Goal: Task Accomplishment & Management: Manage account settings

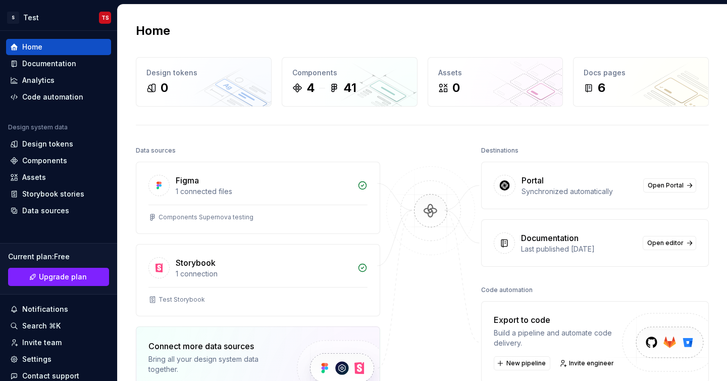
click at [568, 180] on div "Portal" at bounding box center [579, 180] width 116 height 12
click at [680, 186] on span "Open Portal" at bounding box center [666, 185] width 36 height 8
click at [65, 340] on div "Invite team" at bounding box center [58, 342] width 97 height 10
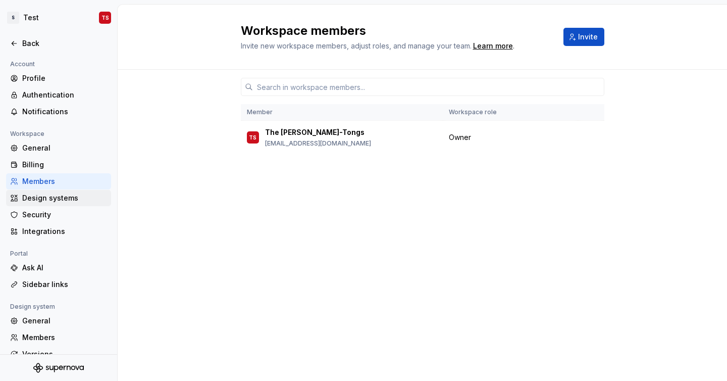
click at [55, 199] on div "Design systems" at bounding box center [64, 198] width 85 height 10
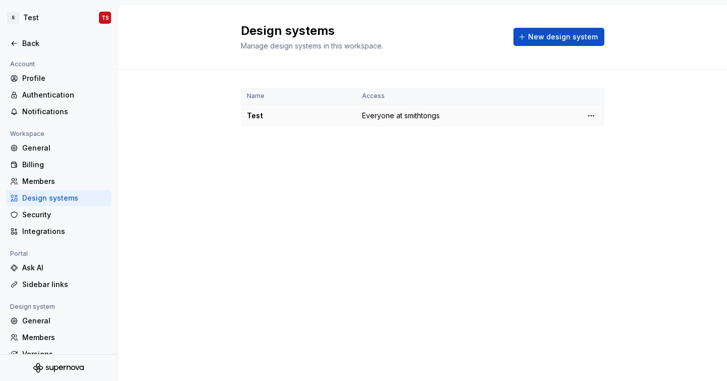
click at [271, 112] on div "Test" at bounding box center [298, 116] width 103 height 10
click at [41, 182] on div "Members" at bounding box center [64, 181] width 85 height 10
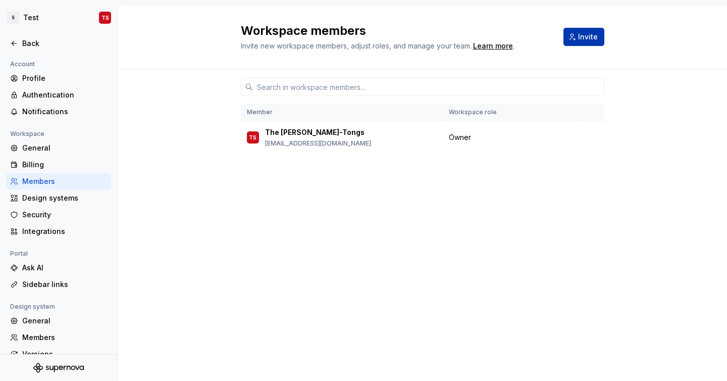
click at [591, 41] on span "Invite" at bounding box center [588, 37] width 20 height 10
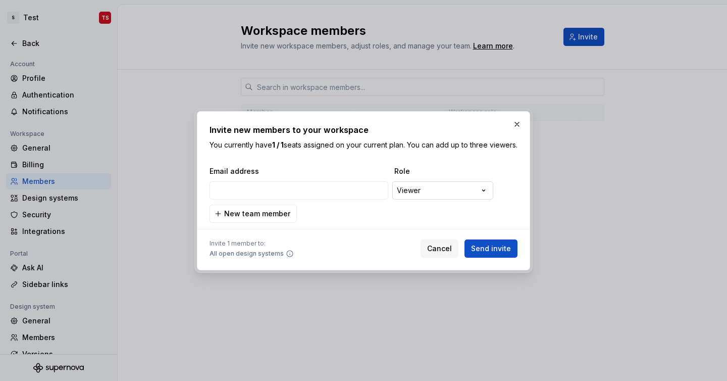
click at [448, 194] on div "**********" at bounding box center [363, 190] width 727 height 381
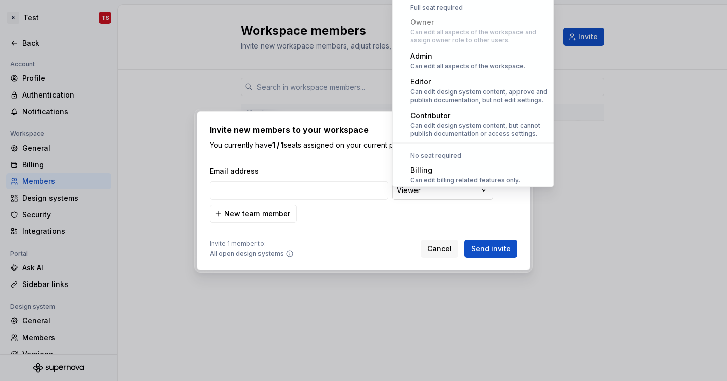
scroll to position [28, 0]
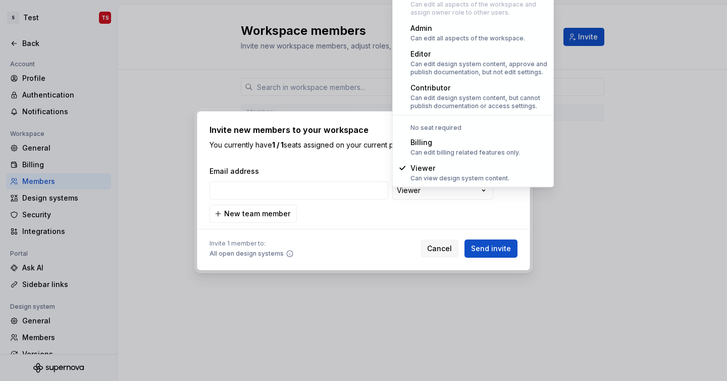
click at [449, 216] on div "**********" at bounding box center [363, 190] width 727 height 381
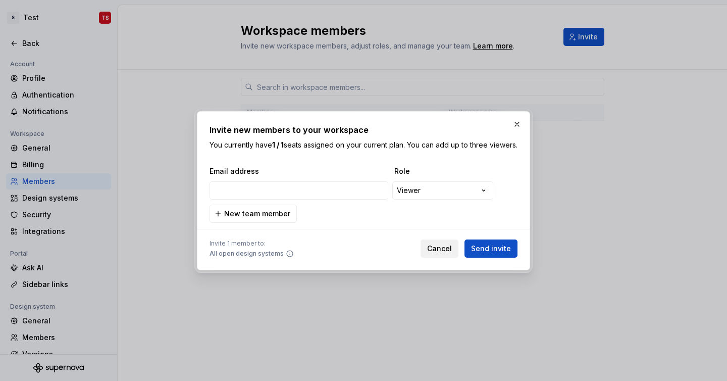
click at [438, 253] on span "Cancel" at bounding box center [439, 248] width 25 height 10
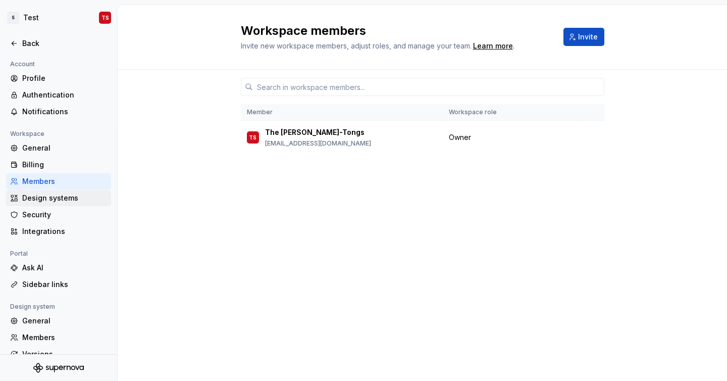
click at [66, 203] on div "Design systems" at bounding box center [58, 198] width 105 height 16
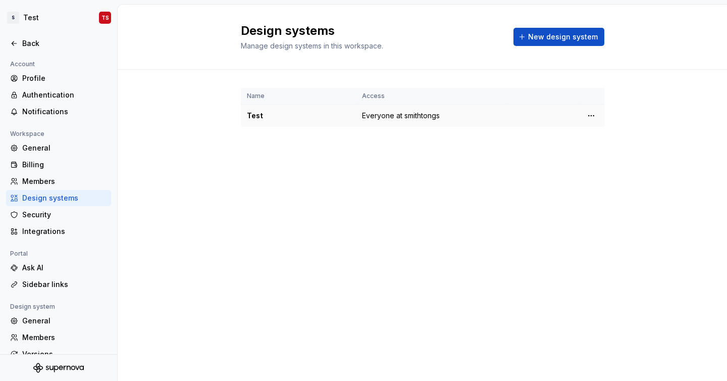
click at [418, 113] on span "Everyone at smithtongs" at bounding box center [401, 116] width 78 height 10
click at [593, 117] on html "S Test TS Back Account Profile Authentication Notifications Workspace General B…" at bounding box center [363, 190] width 727 height 381
click at [609, 155] on div "Design system settings" at bounding box center [651, 151] width 96 height 10
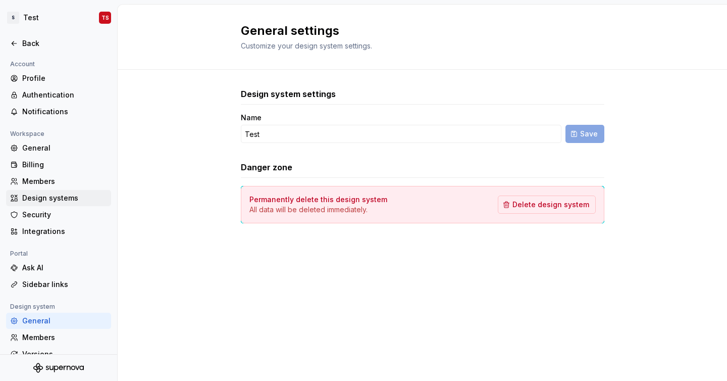
click at [68, 193] on div "Design systems" at bounding box center [64, 198] width 85 height 10
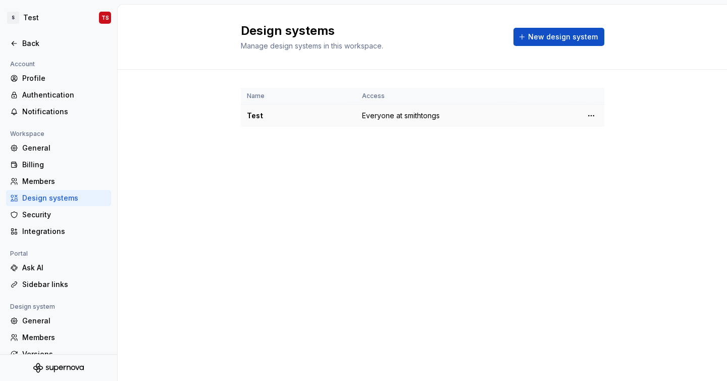
click at [487, 116] on td "Everyone at smithtongs" at bounding box center [431, 115] width 150 height 23
click at [591, 116] on html "S Test TS Back Account Profile Authentication Notifications Workspace General B…" at bounding box center [363, 190] width 727 height 381
click at [616, 141] on div "View members" at bounding box center [644, 135] width 116 height 16
